Goal: Navigation & Orientation: Find specific page/section

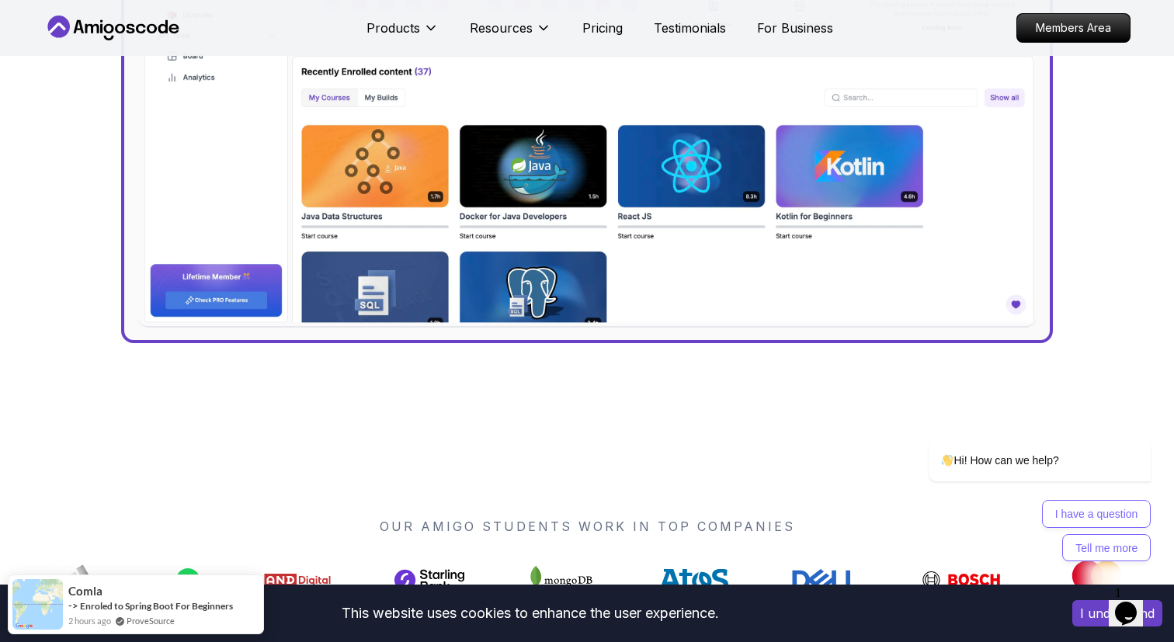
scroll to position [772, 0]
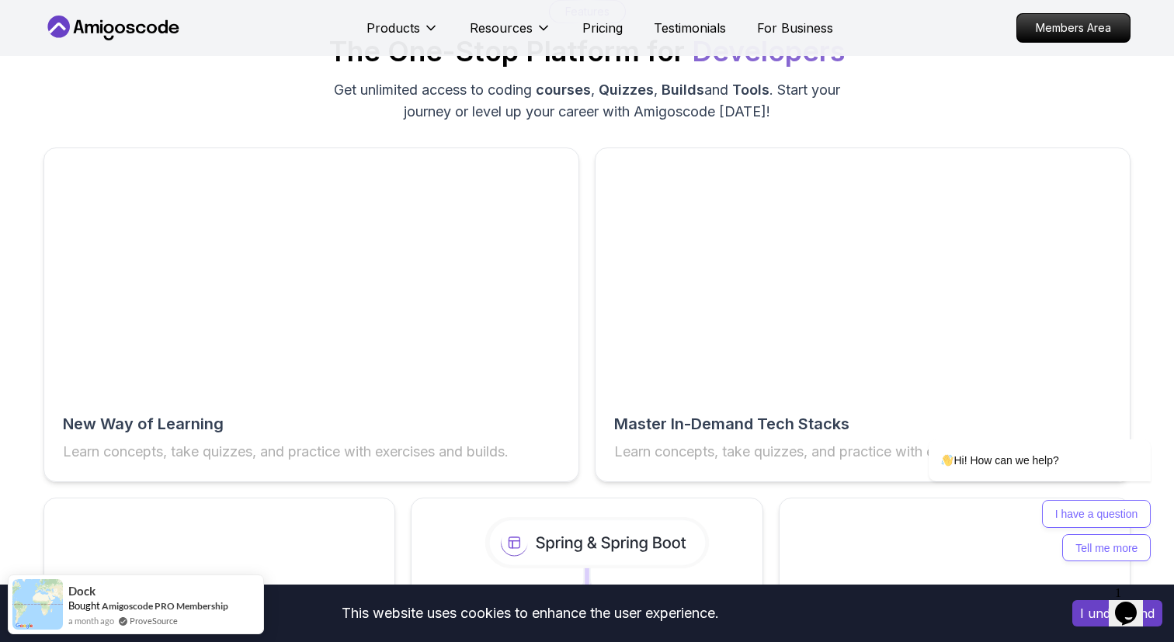
scroll to position [2396, 0]
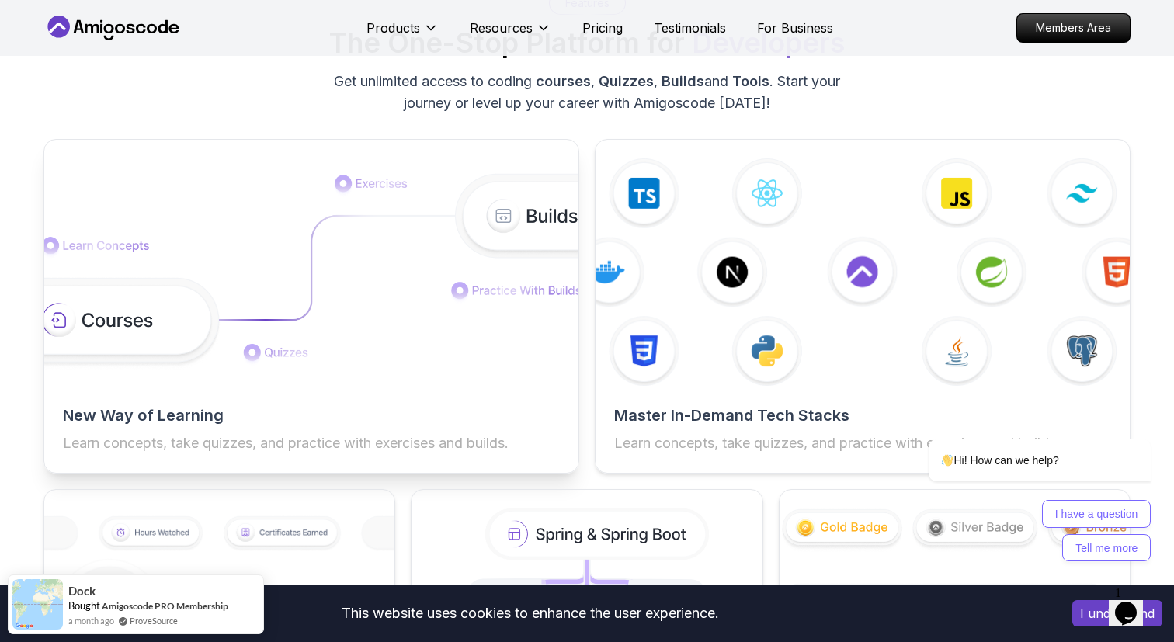
click at [493, 310] on img at bounding box center [312, 272] width 588 height 197
click at [513, 236] on img at bounding box center [312, 272] width 588 height 197
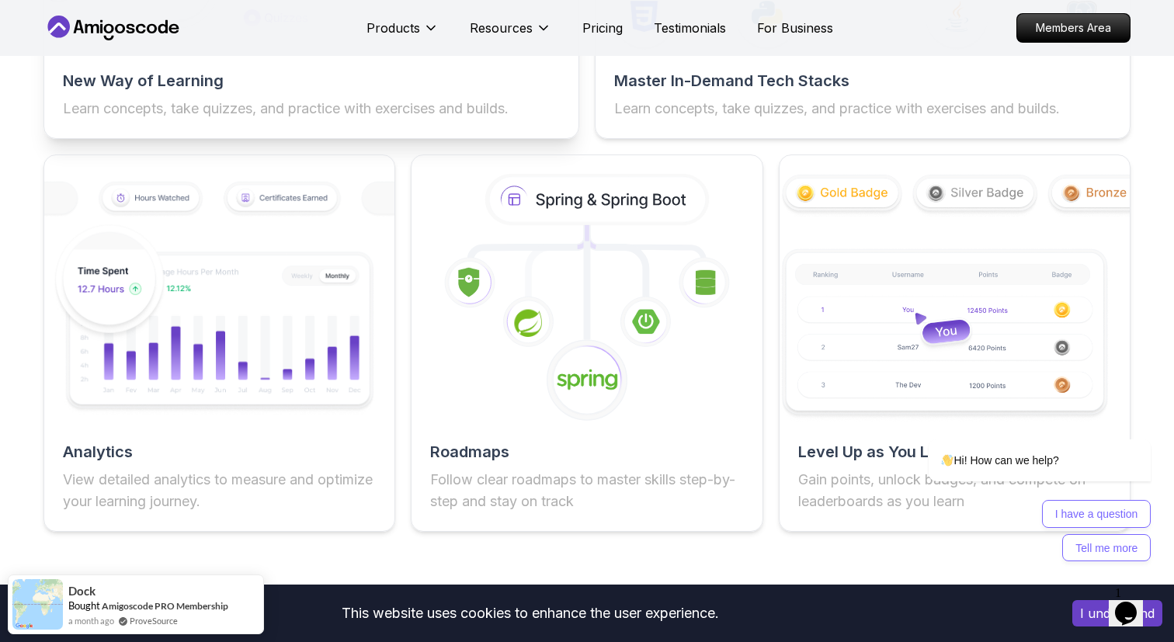
scroll to position [2720, 0]
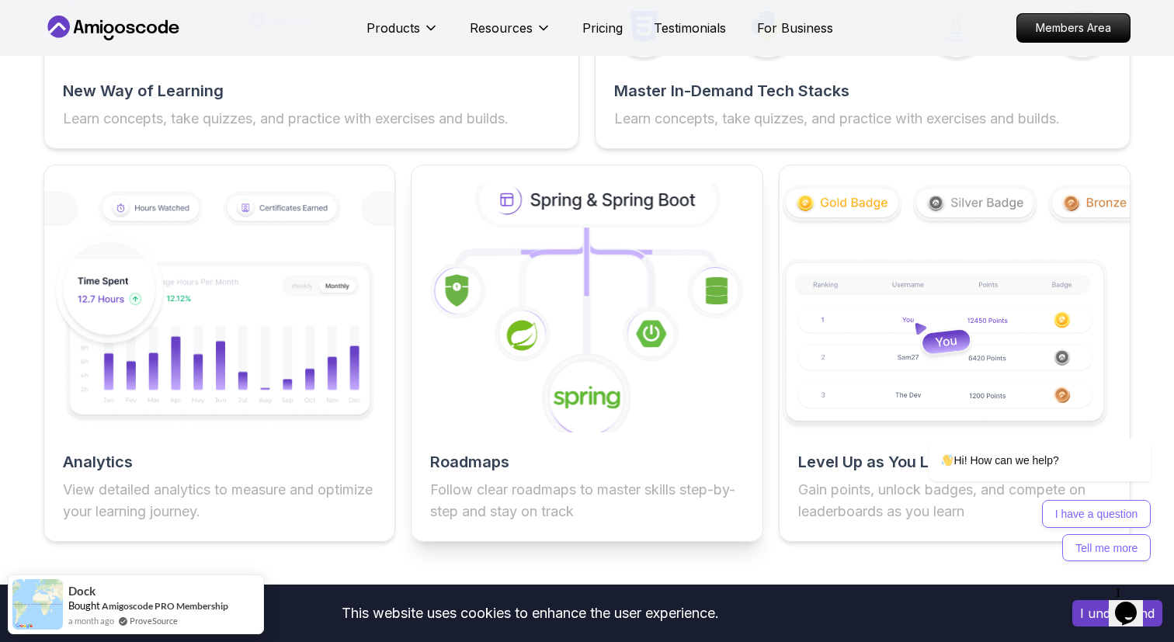
click at [495, 442] on div "Roadmaps Follow clear roadmaps to master skills step-by-step and stay on track" at bounding box center [587, 353] width 352 height 377
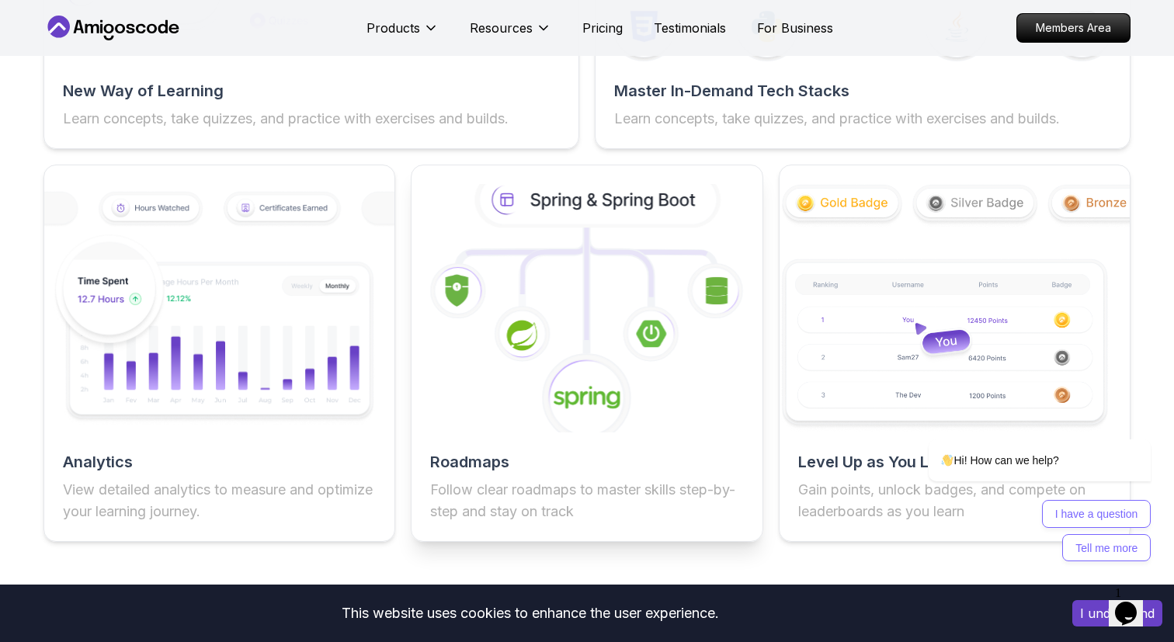
click at [612, 200] on icon at bounding box center [599, 200] width 238 height 50
click at [640, 405] on icon at bounding box center [586, 308] width 385 height 273
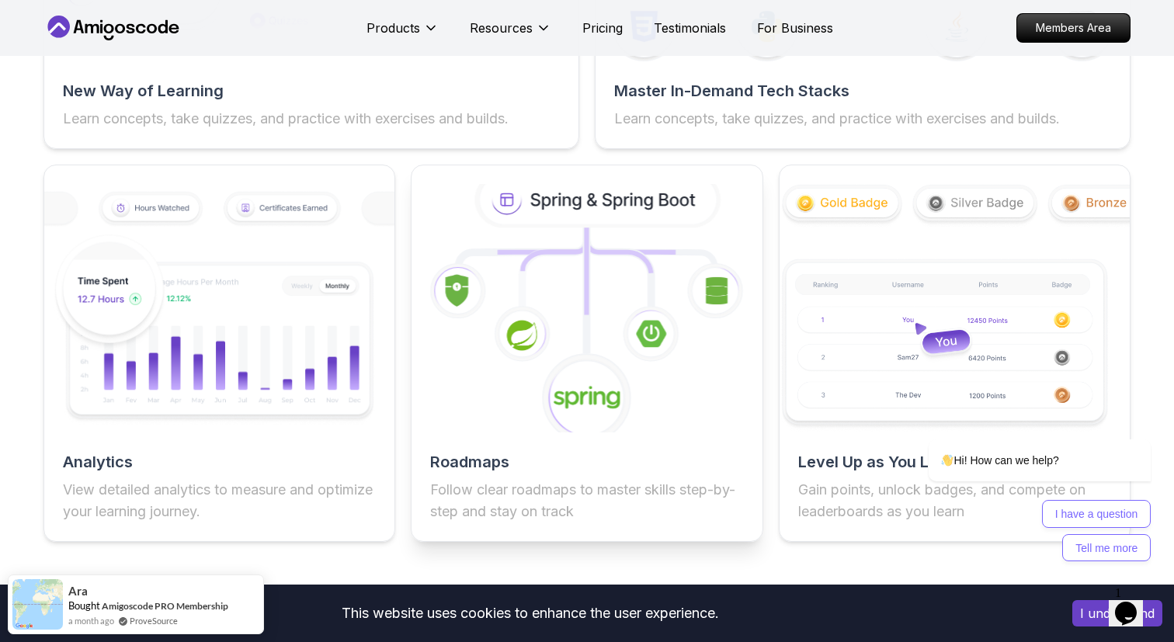
click at [577, 377] on icon at bounding box center [587, 398] width 92 height 92
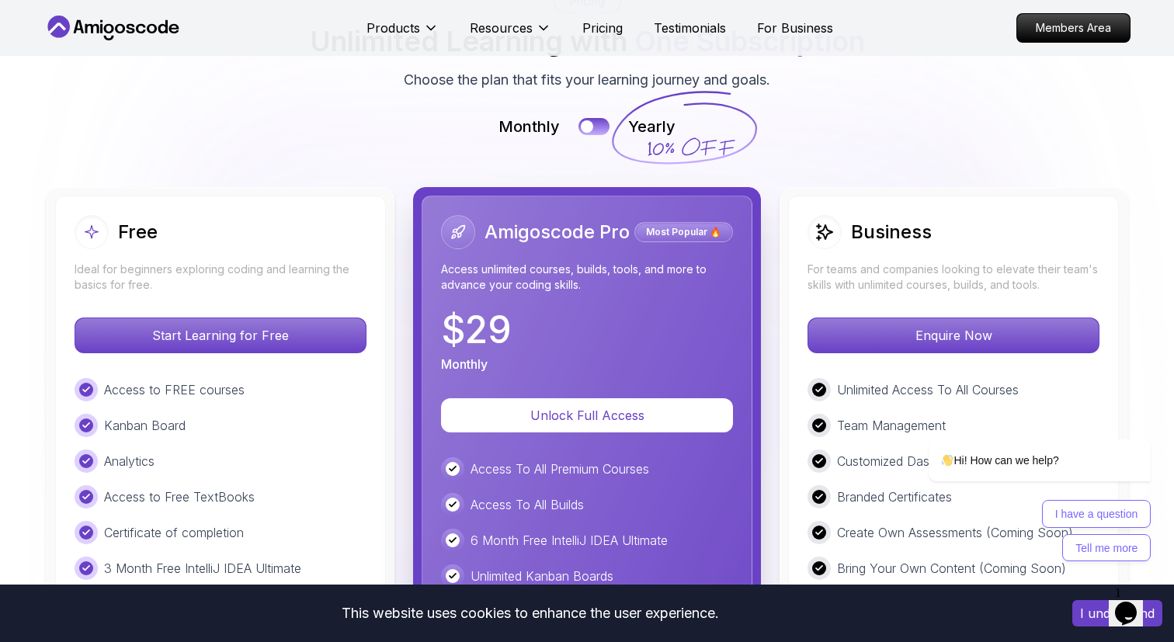
scroll to position [3445, 0]
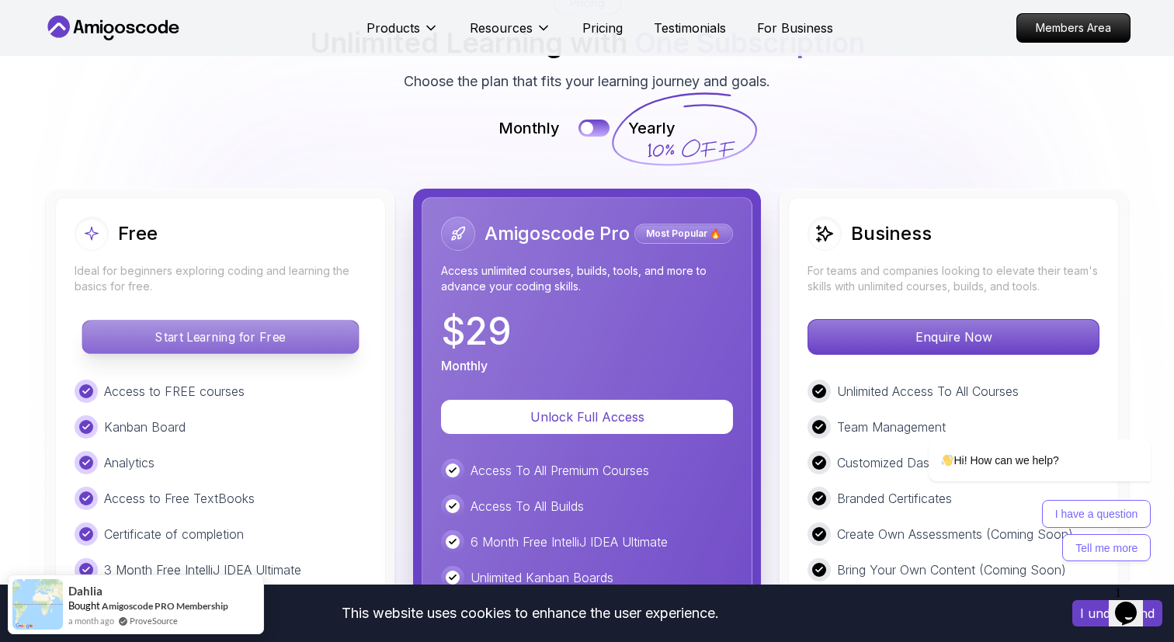
click at [320, 344] on p "Start Learning for Free" at bounding box center [220, 337] width 276 height 33
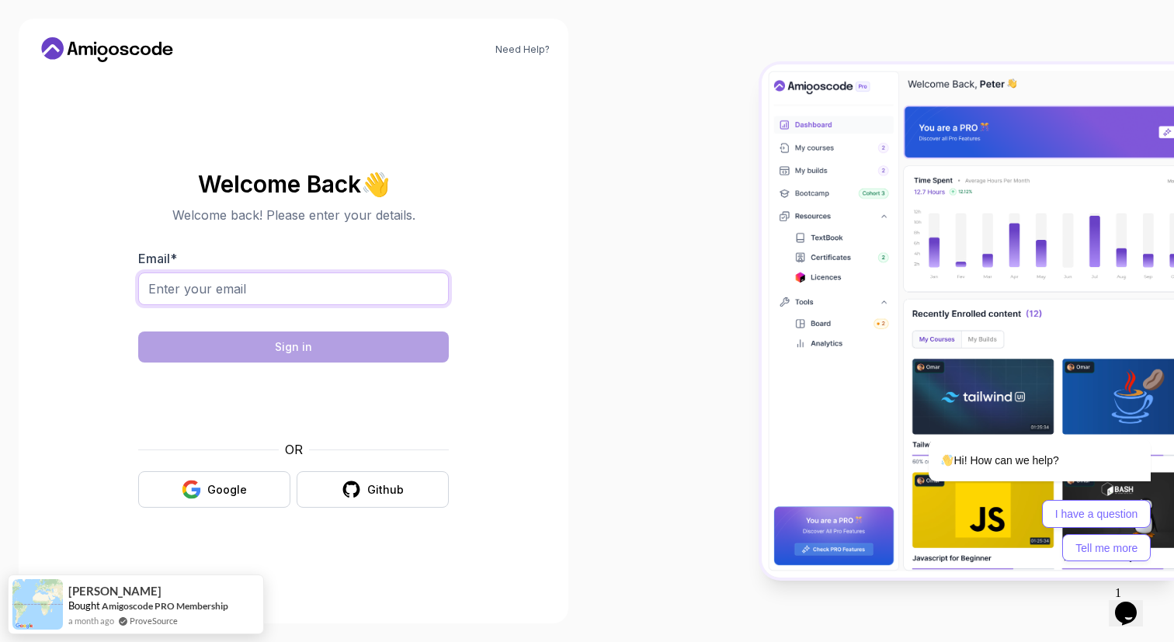
click at [318, 283] on input "Email *" at bounding box center [293, 289] width 311 height 33
click at [429, 489] on button "Github" at bounding box center [373, 489] width 152 height 36
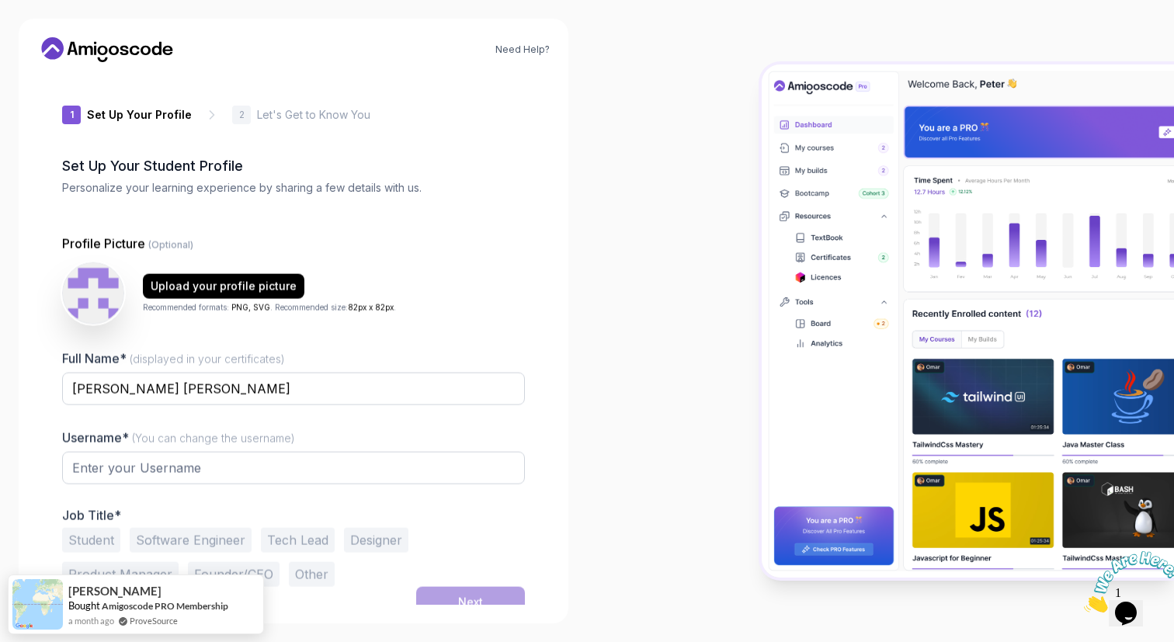
type input "vividwolf049da"
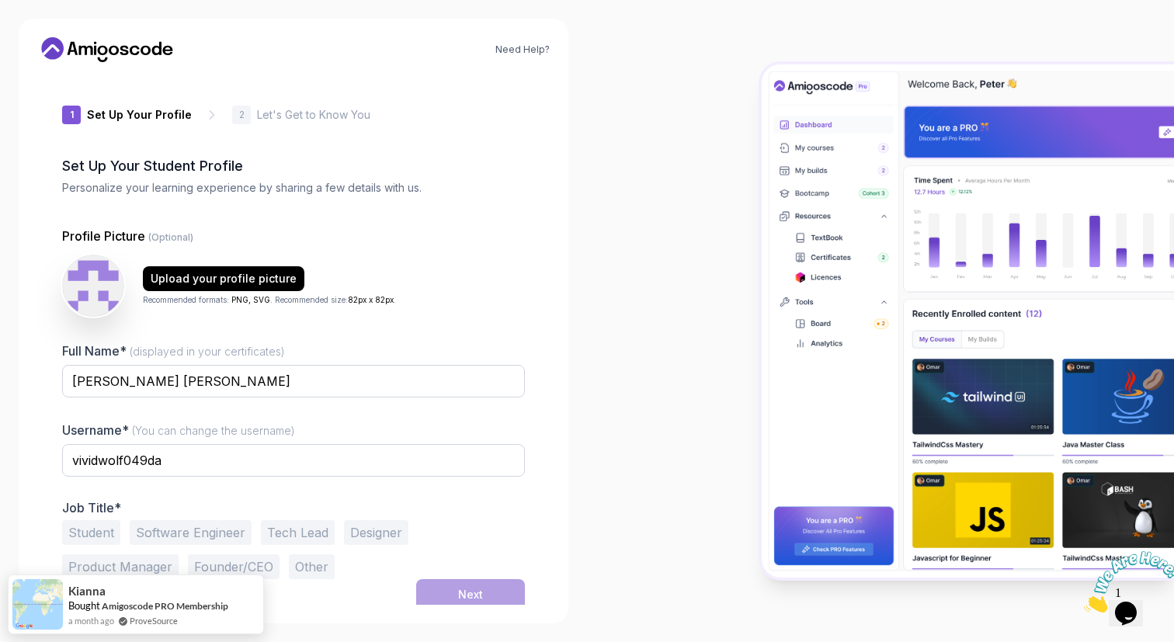
scroll to position [5, 0]
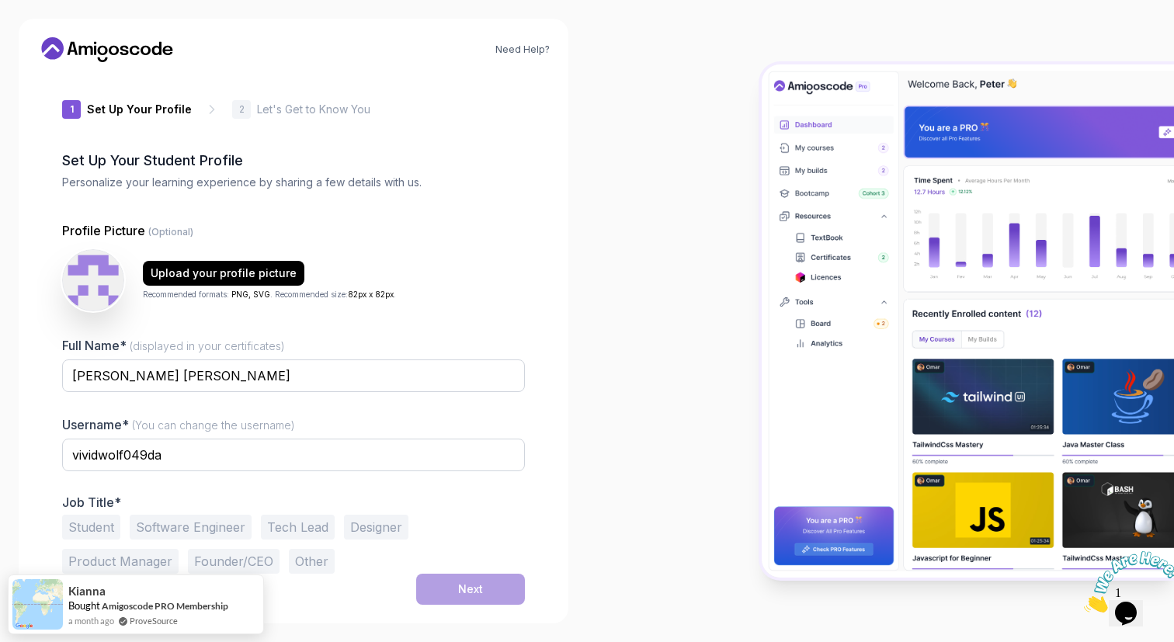
click at [205, 522] on button "Software Engineer" at bounding box center [191, 527] width 122 height 25
click at [288, 530] on button "Tech Lead" at bounding box center [298, 527] width 74 height 25
click at [453, 584] on button "Next" at bounding box center [470, 589] width 109 height 31
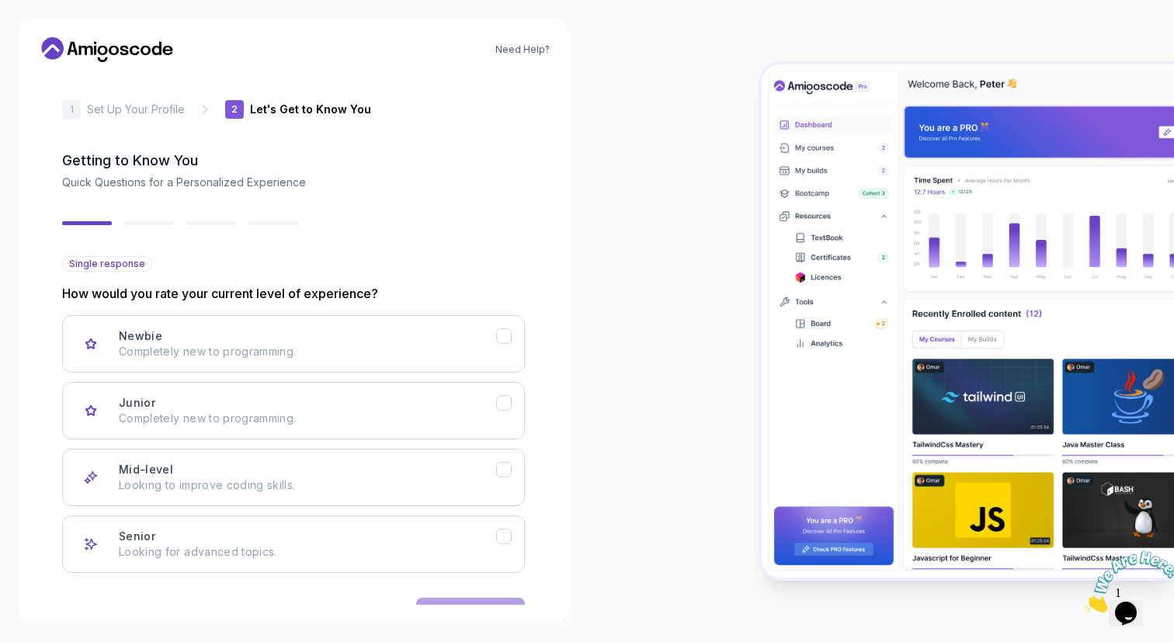
scroll to position [6, 0]
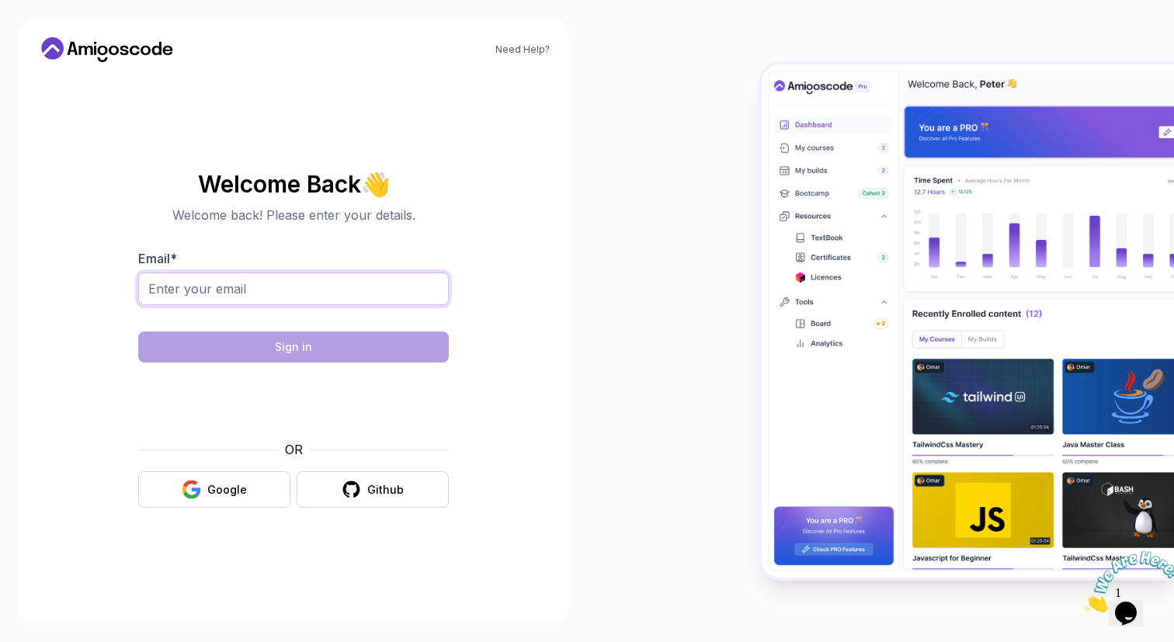
click at [294, 289] on input "Email *" at bounding box center [293, 289] width 311 height 33
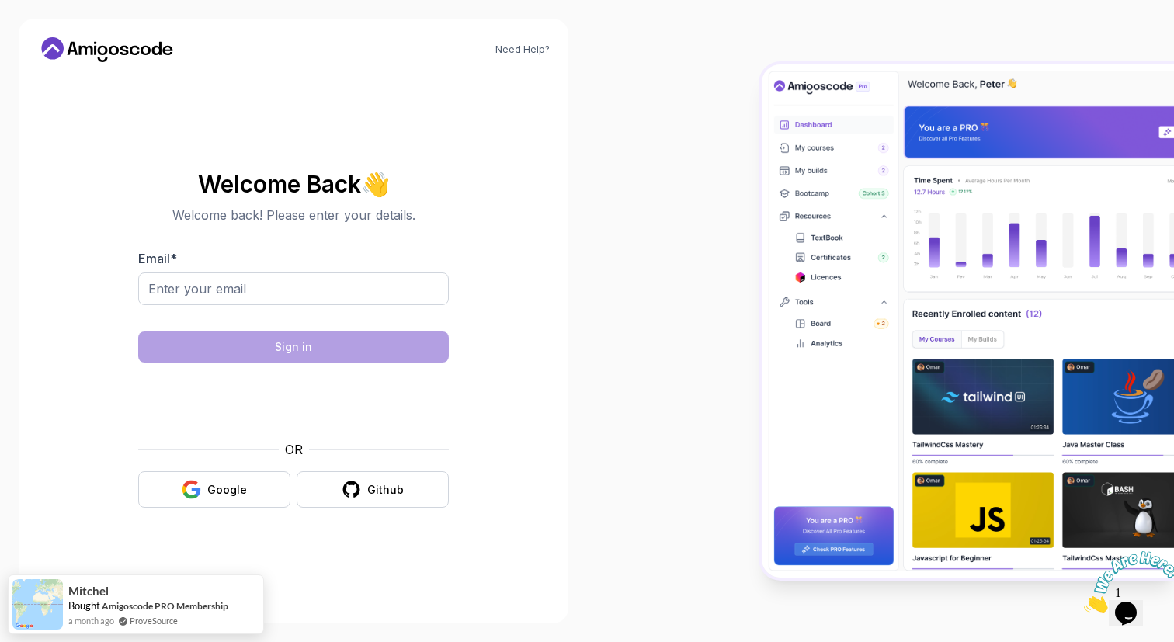
click at [516, 236] on section "Welcome Back 👋 Welcome back! Please enter your details. Email * Sign in OR Goog…" at bounding box center [293, 339] width 512 height 367
click at [435, 496] on button "Github" at bounding box center [373, 489] width 152 height 36
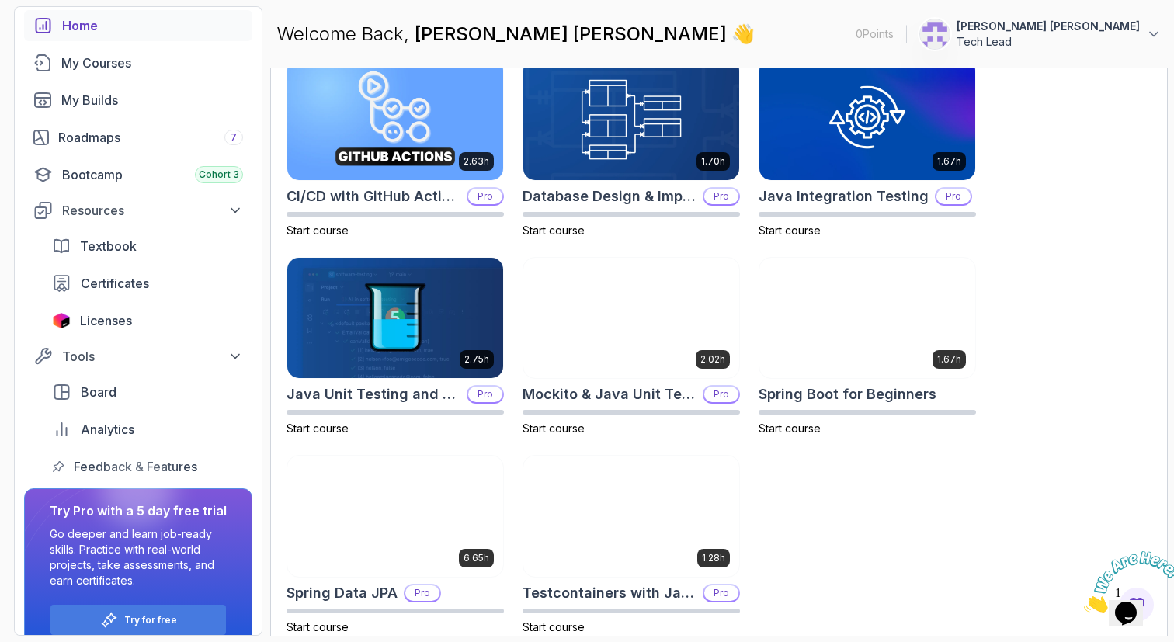
scroll to position [508, 0]
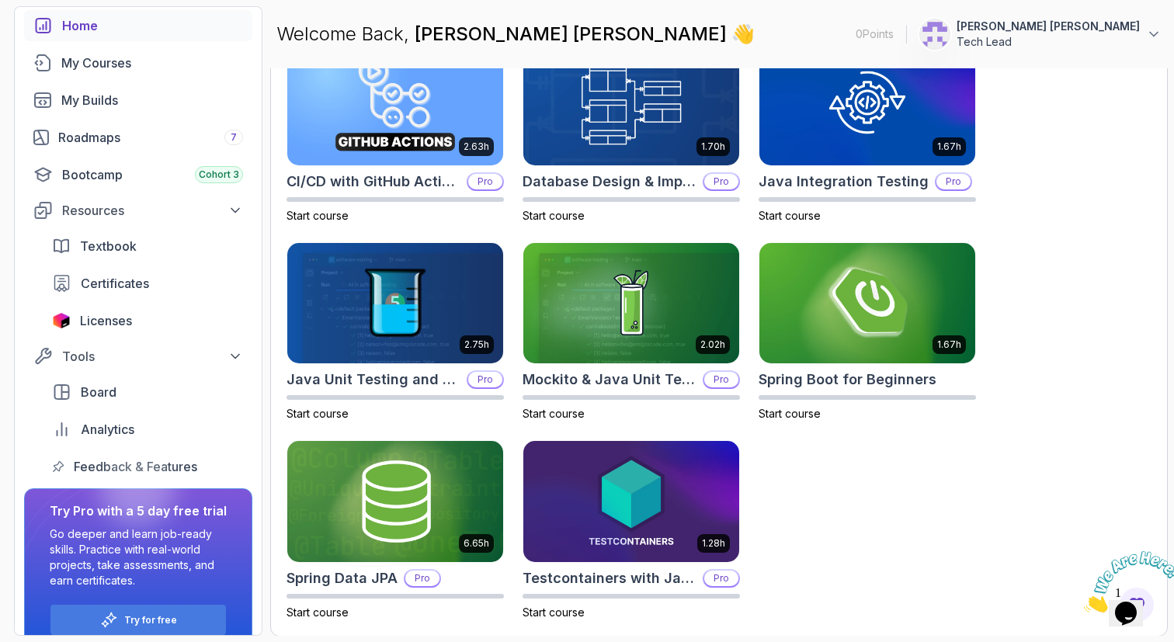
click at [613, 263] on img at bounding box center [631, 303] width 216 height 121
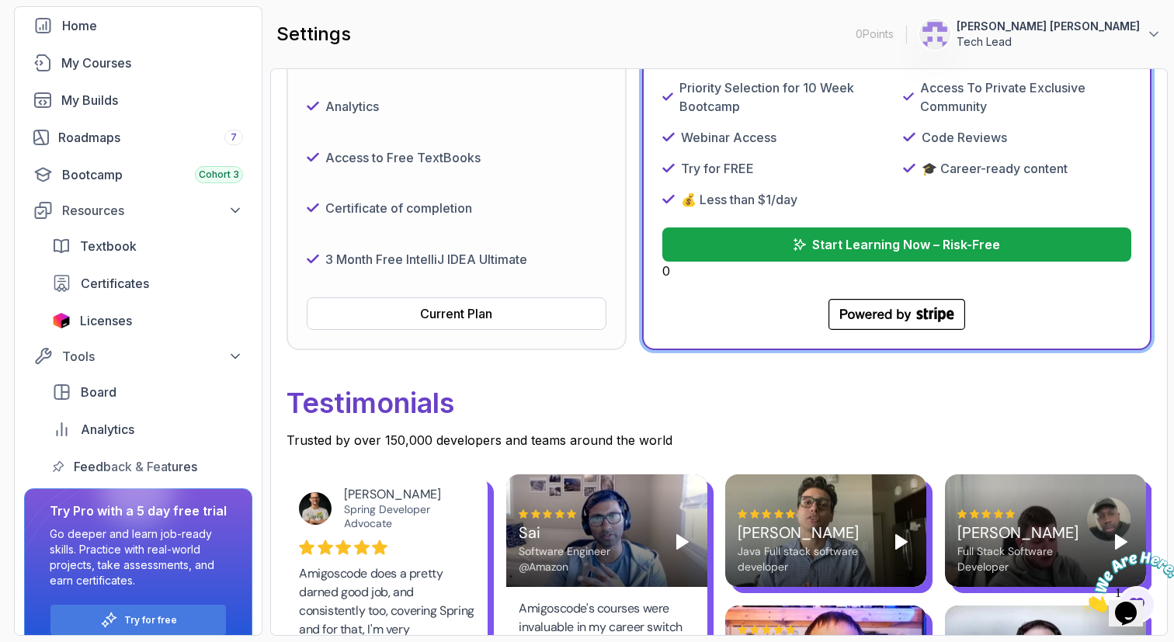
scroll to position [429, 0]
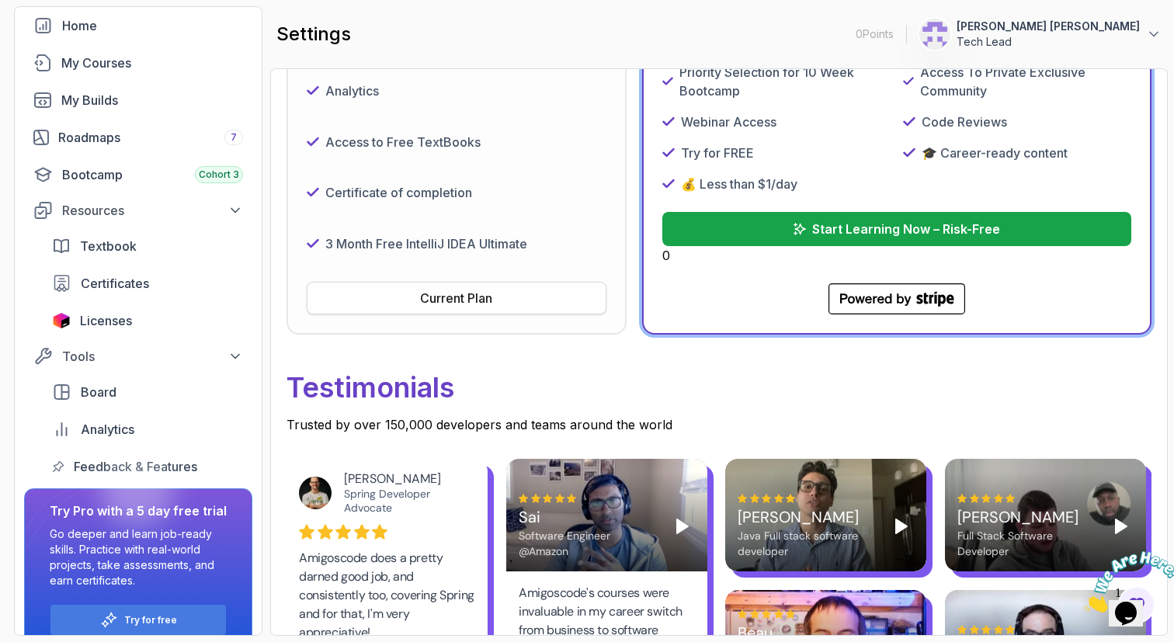
click at [501, 292] on button "Current Plan" at bounding box center [457, 298] width 300 height 33
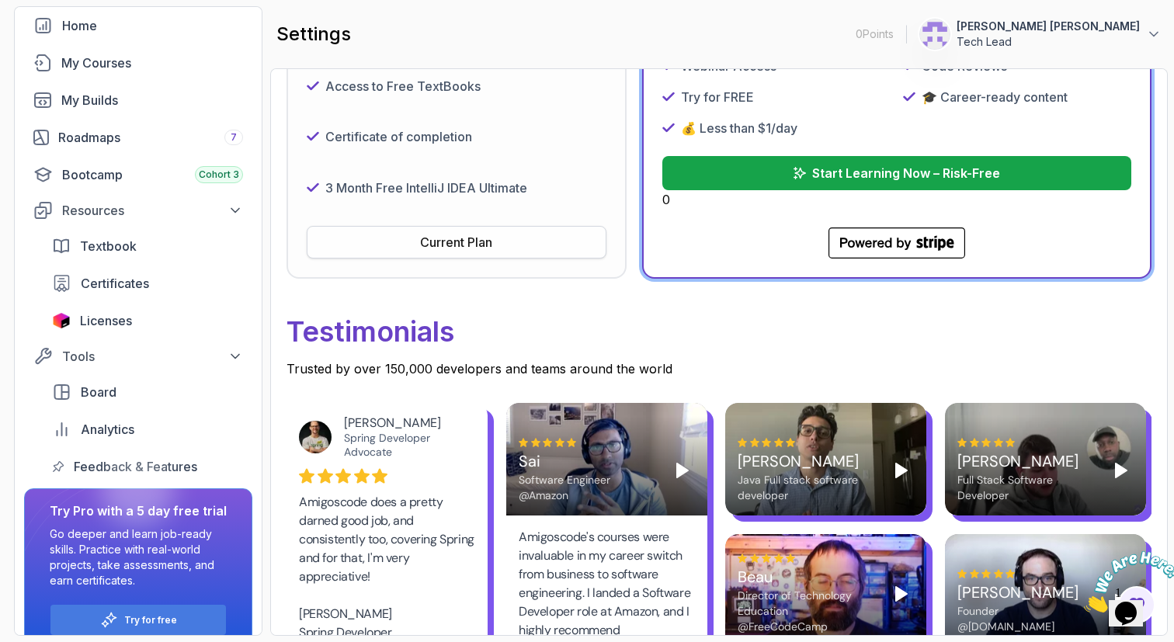
scroll to position [0, 0]
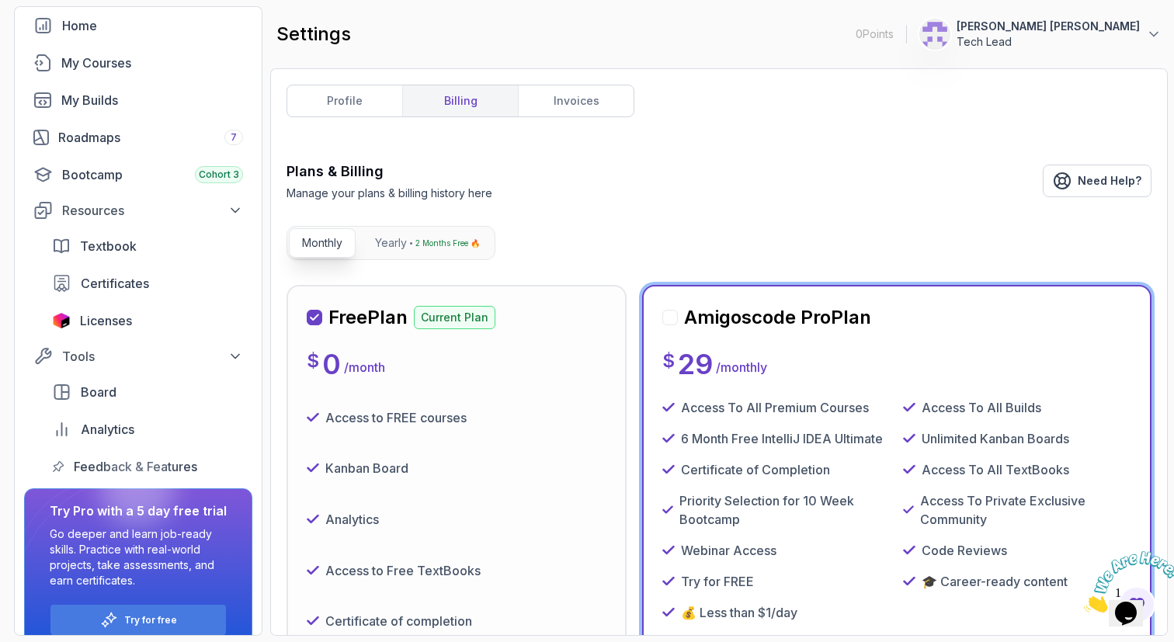
click at [564, 340] on div "Free Plan Current Plan $ 0 / month Access to FREE courses Kanban Board Analytic…" at bounding box center [457, 524] width 300 height 438
click at [551, 387] on div "Free Plan Current Plan $ 0 / month Access to FREE courses Kanban Board Analytic…" at bounding box center [457, 524] width 300 height 438
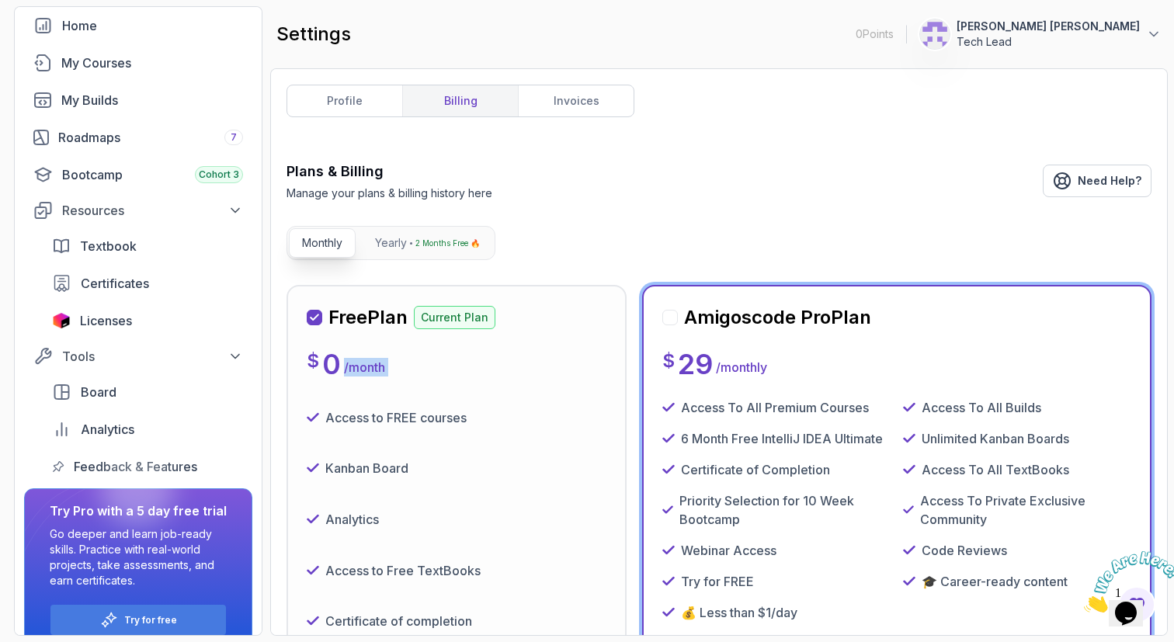
click at [551, 387] on div "Free Plan Current Plan $ 0 / month Access to FREE courses Kanban Board Analytic…" at bounding box center [457, 524] width 300 height 438
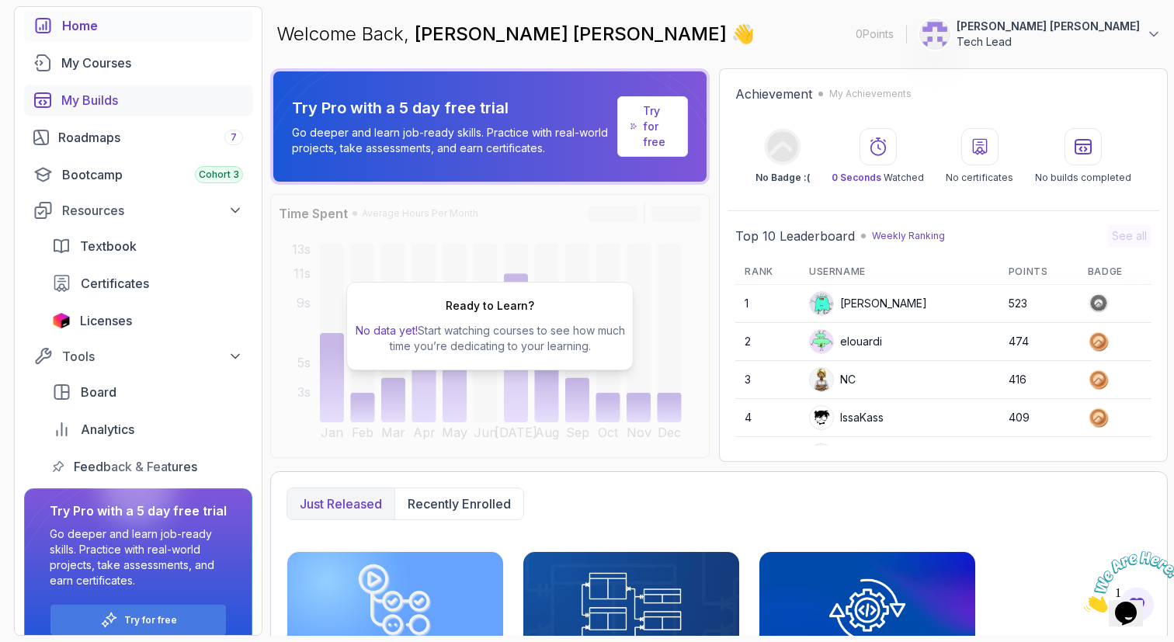
click at [116, 96] on div "My Builds" at bounding box center [152, 100] width 182 height 19
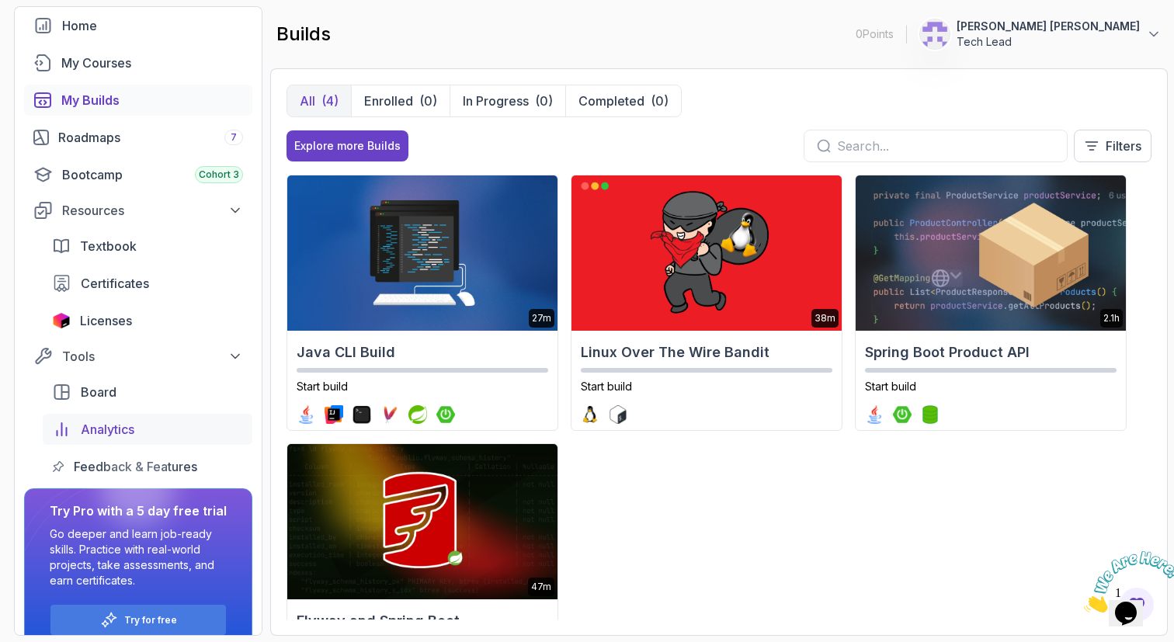
click at [111, 420] on span "Analytics" at bounding box center [108, 429] width 54 height 19
